Goal: Transaction & Acquisition: Purchase product/service

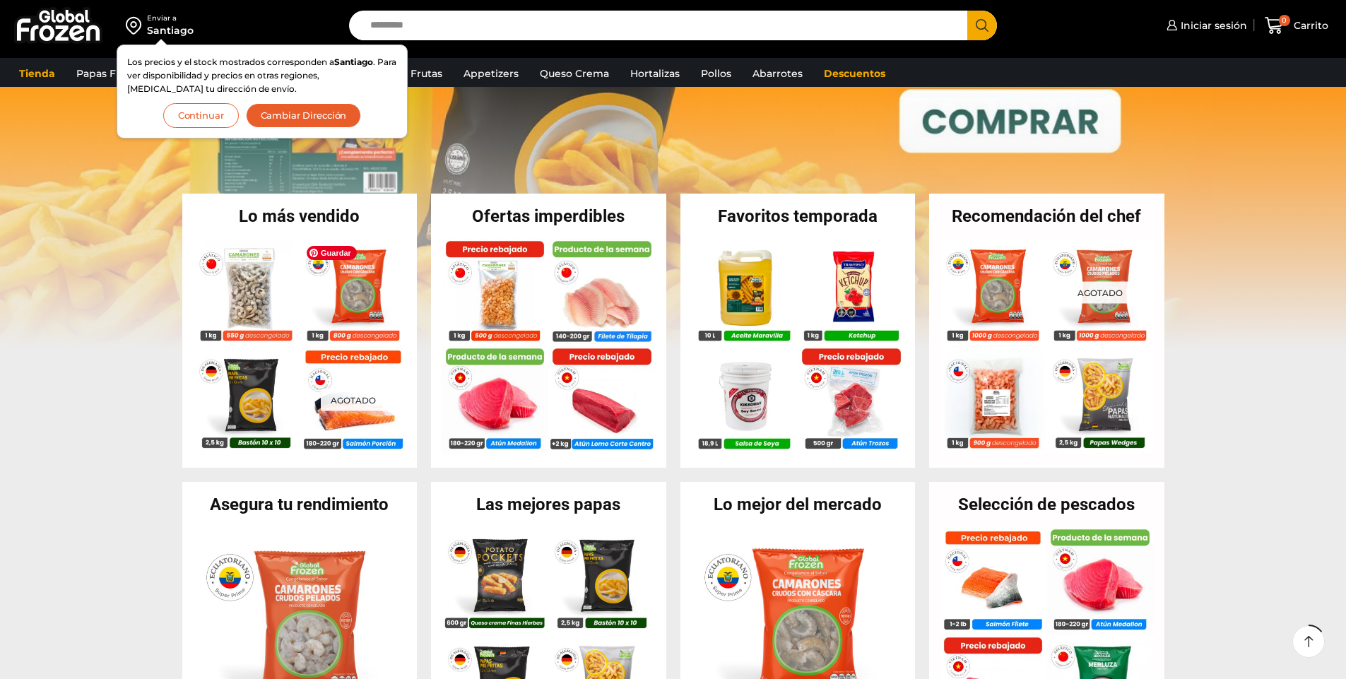
scroll to position [212, 0]
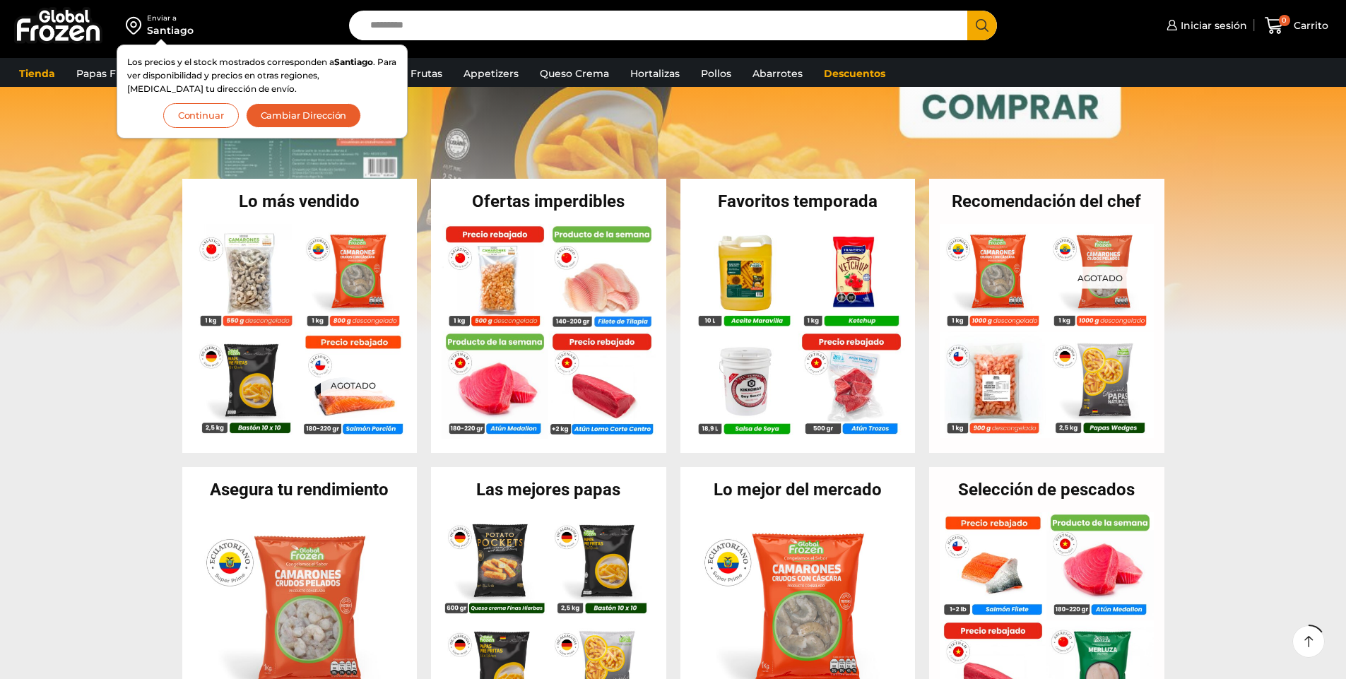
click at [200, 117] on button "Continuar" at bounding box center [201, 115] width 76 height 25
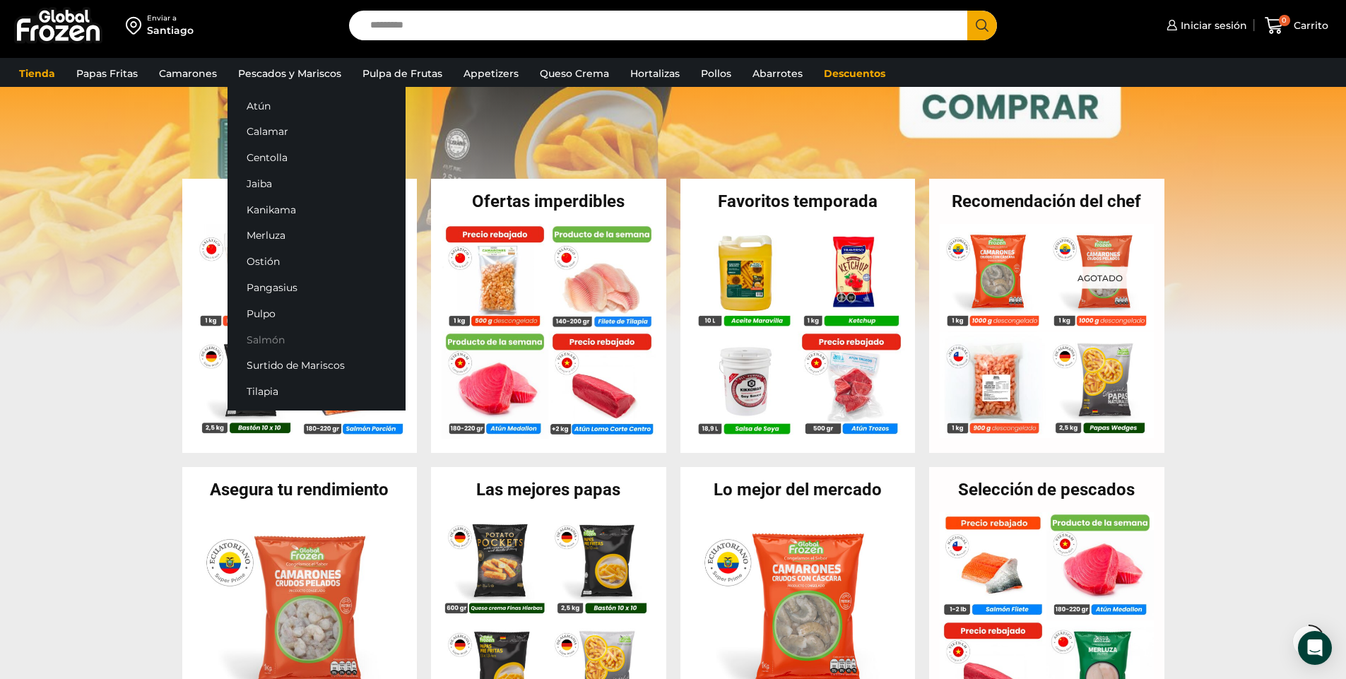
click at [274, 331] on link "Salmón" at bounding box center [317, 339] width 178 height 26
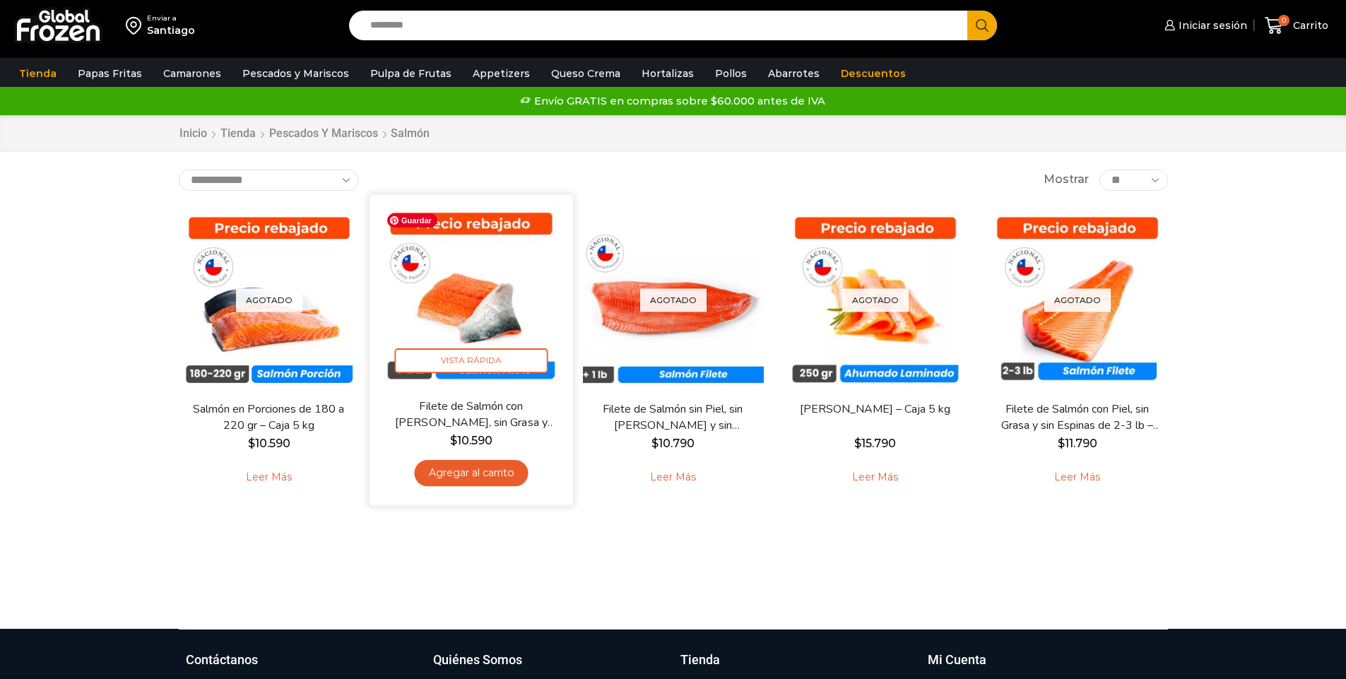
click at [486, 296] on img at bounding box center [471, 296] width 182 height 182
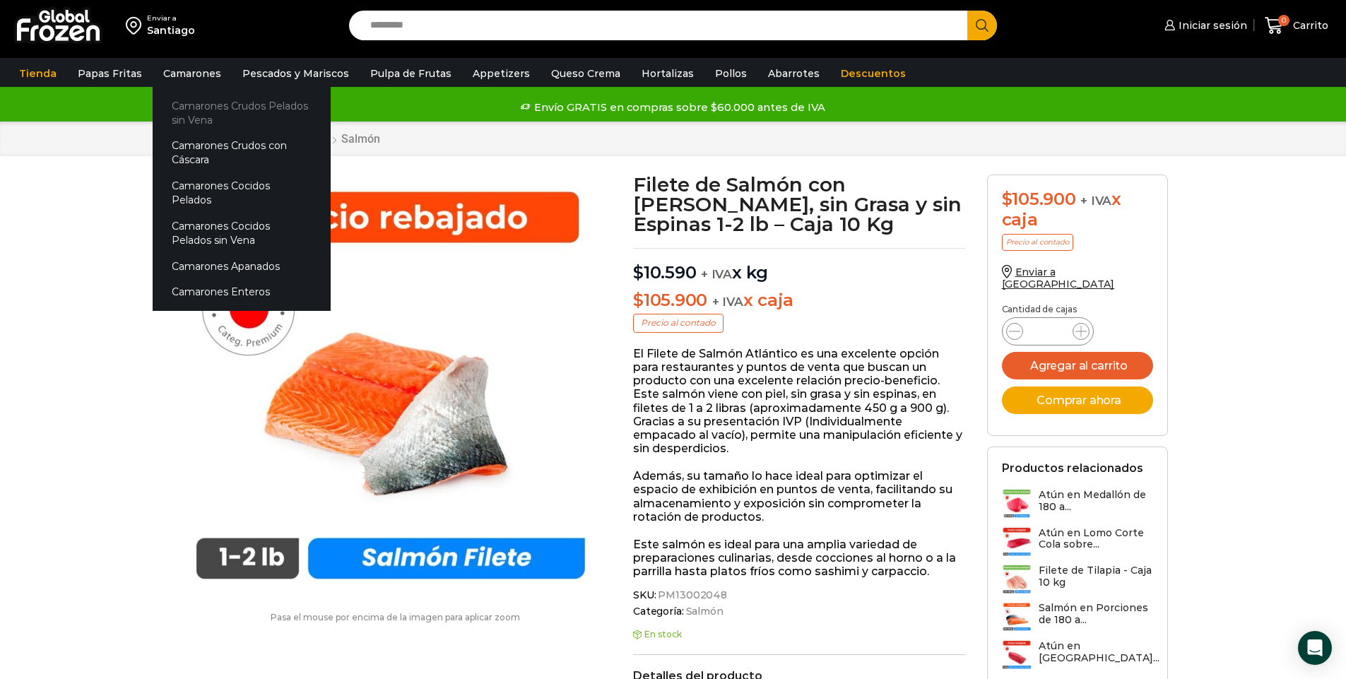
click at [210, 102] on link "Camarones Crudos Pelados sin Vena" at bounding box center [242, 113] width 178 height 40
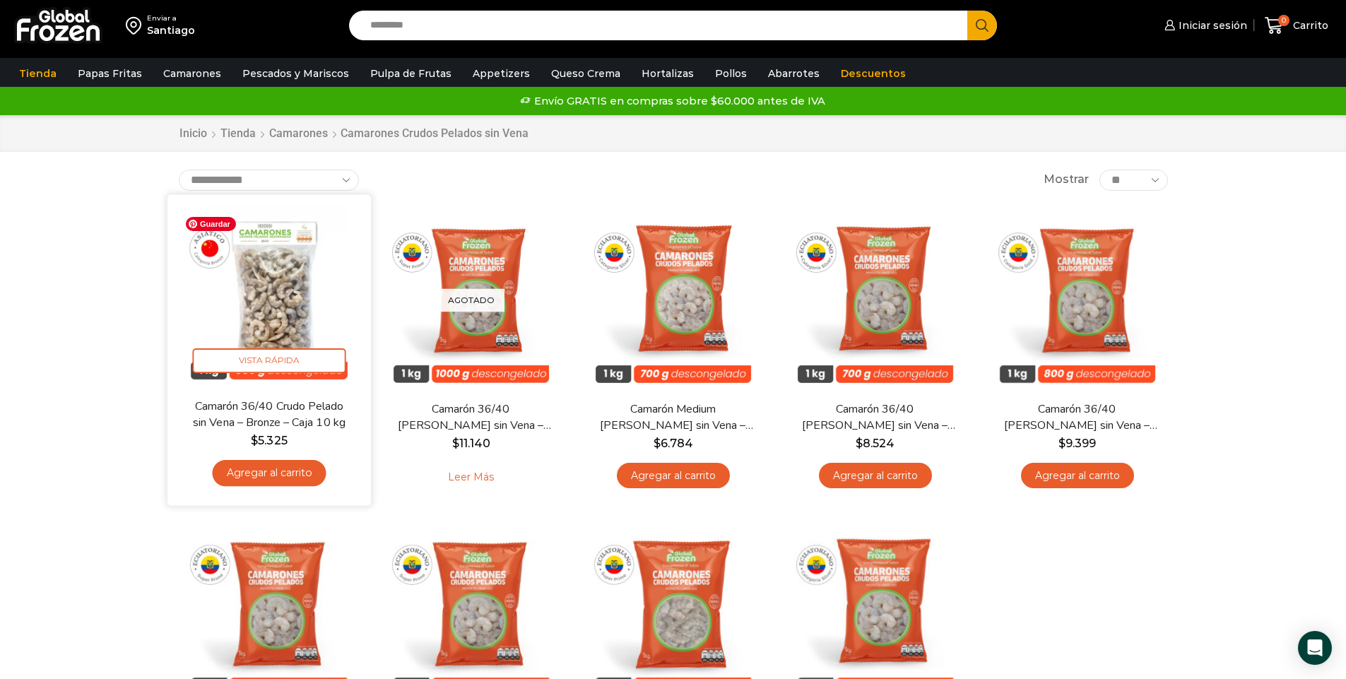
click at [289, 254] on img at bounding box center [269, 296] width 182 height 182
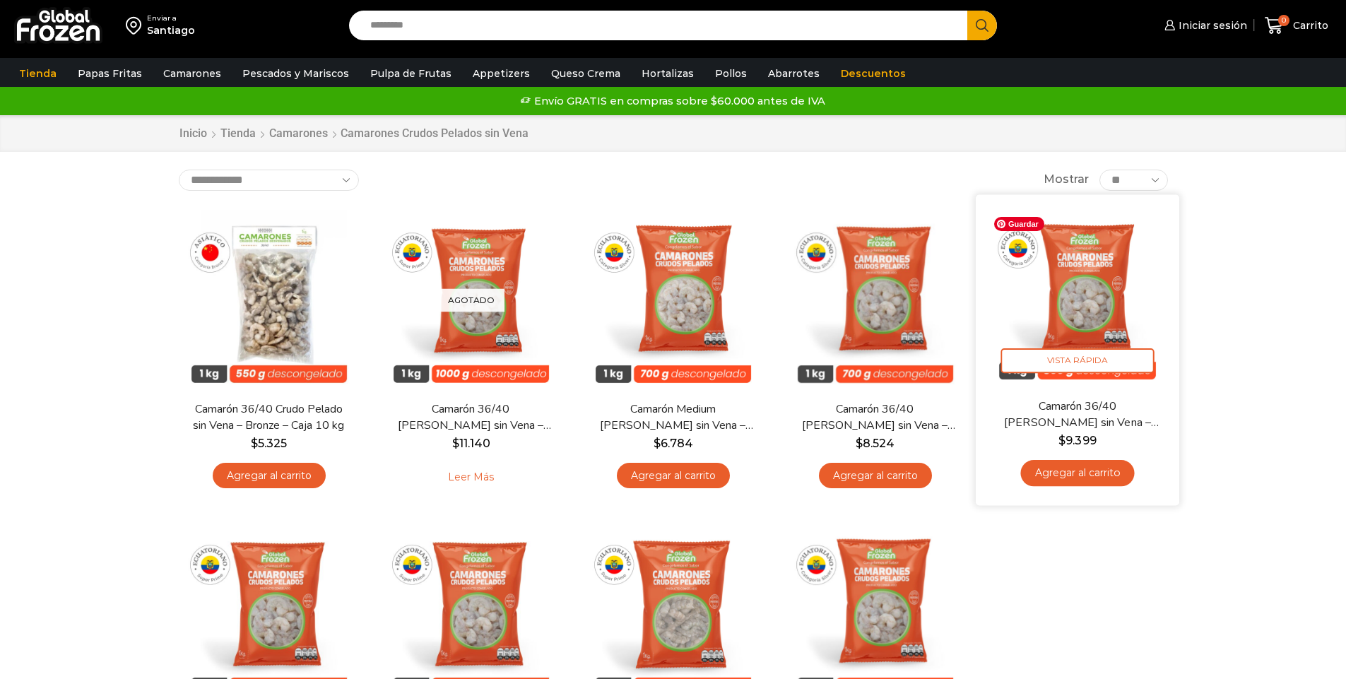
click at [1104, 310] on img at bounding box center [1077, 296] width 182 height 182
click at [1092, 266] on img at bounding box center [1077, 296] width 182 height 182
click at [1083, 310] on img at bounding box center [1077, 296] width 182 height 182
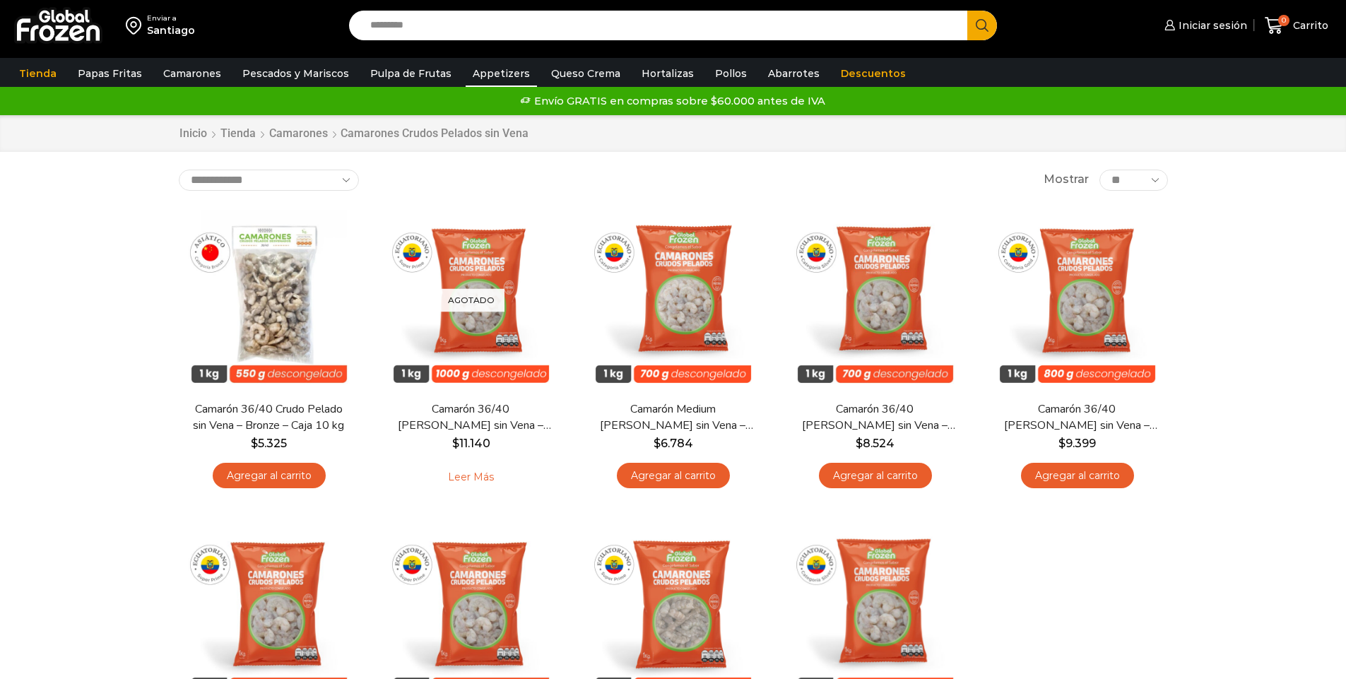
click at [469, 68] on link "Appetizers" at bounding box center [501, 73] width 71 height 27
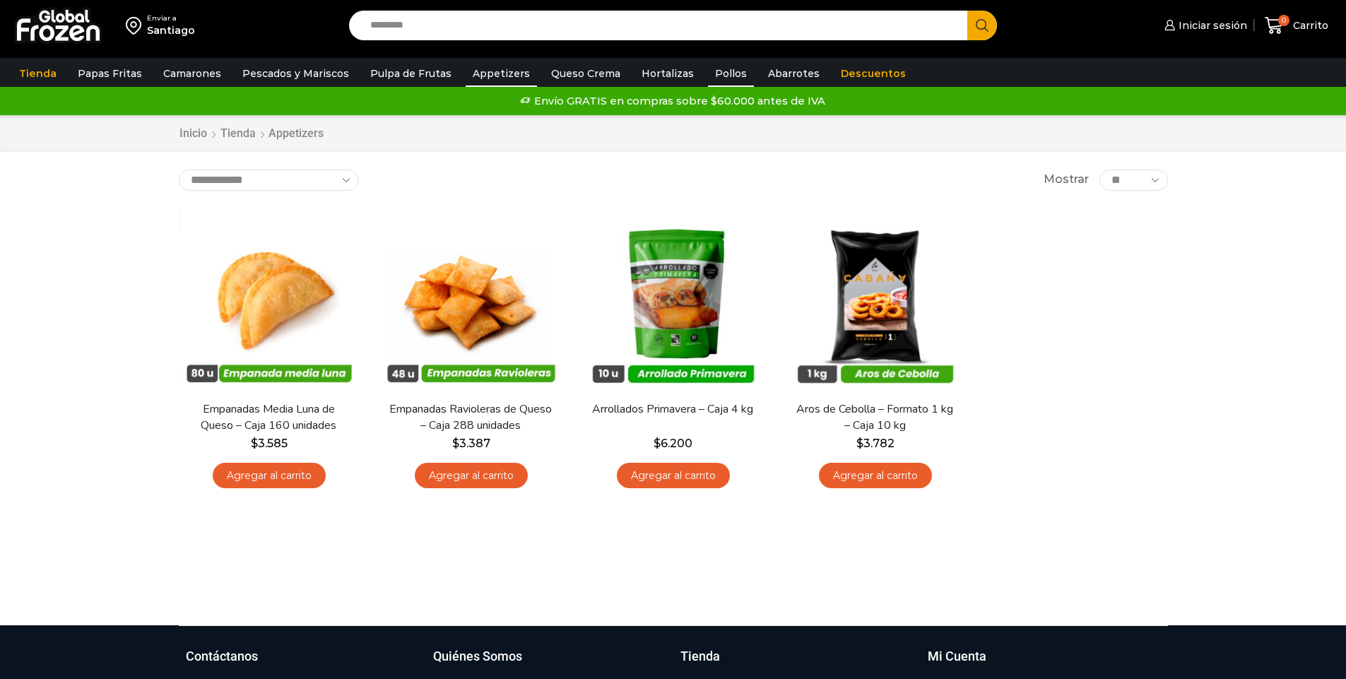
click at [712, 74] on link "Pollos" at bounding box center [731, 73] width 46 height 27
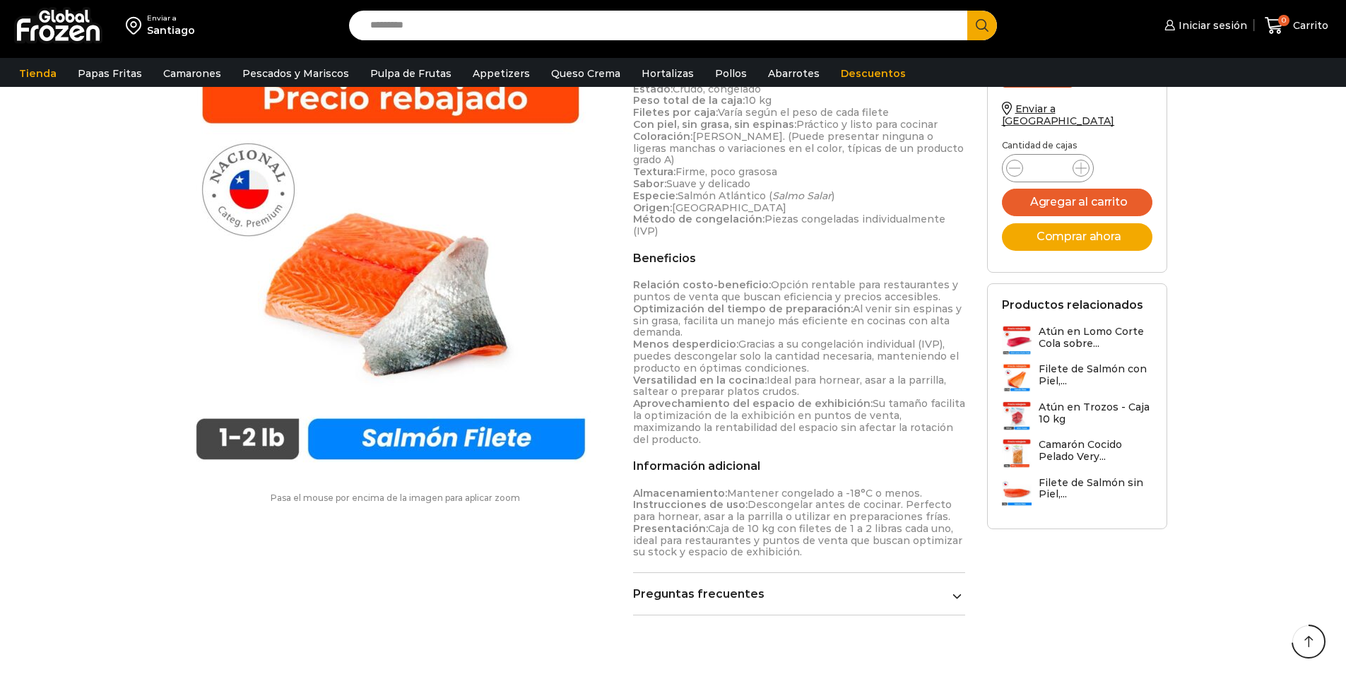
scroll to position [707, 0]
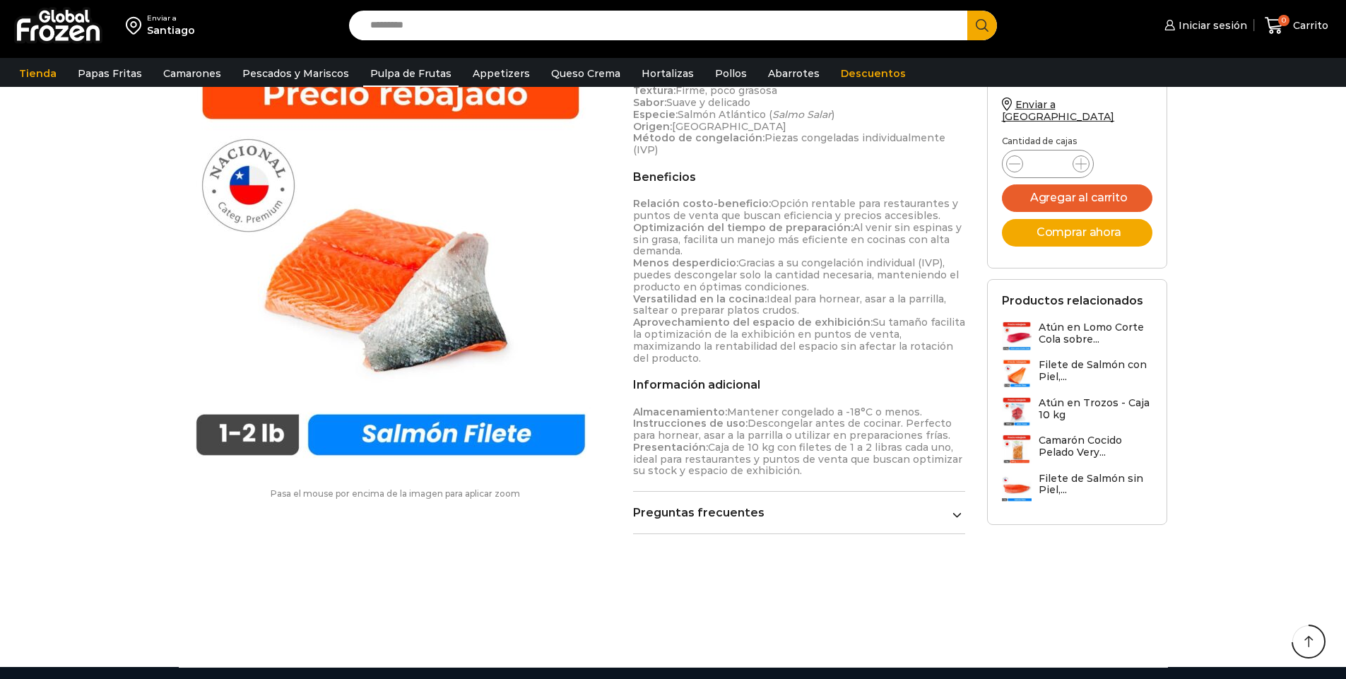
click at [418, 64] on link "Pulpa de Frutas" at bounding box center [410, 73] width 95 height 27
